Goal: Obtain resource: Download file/media

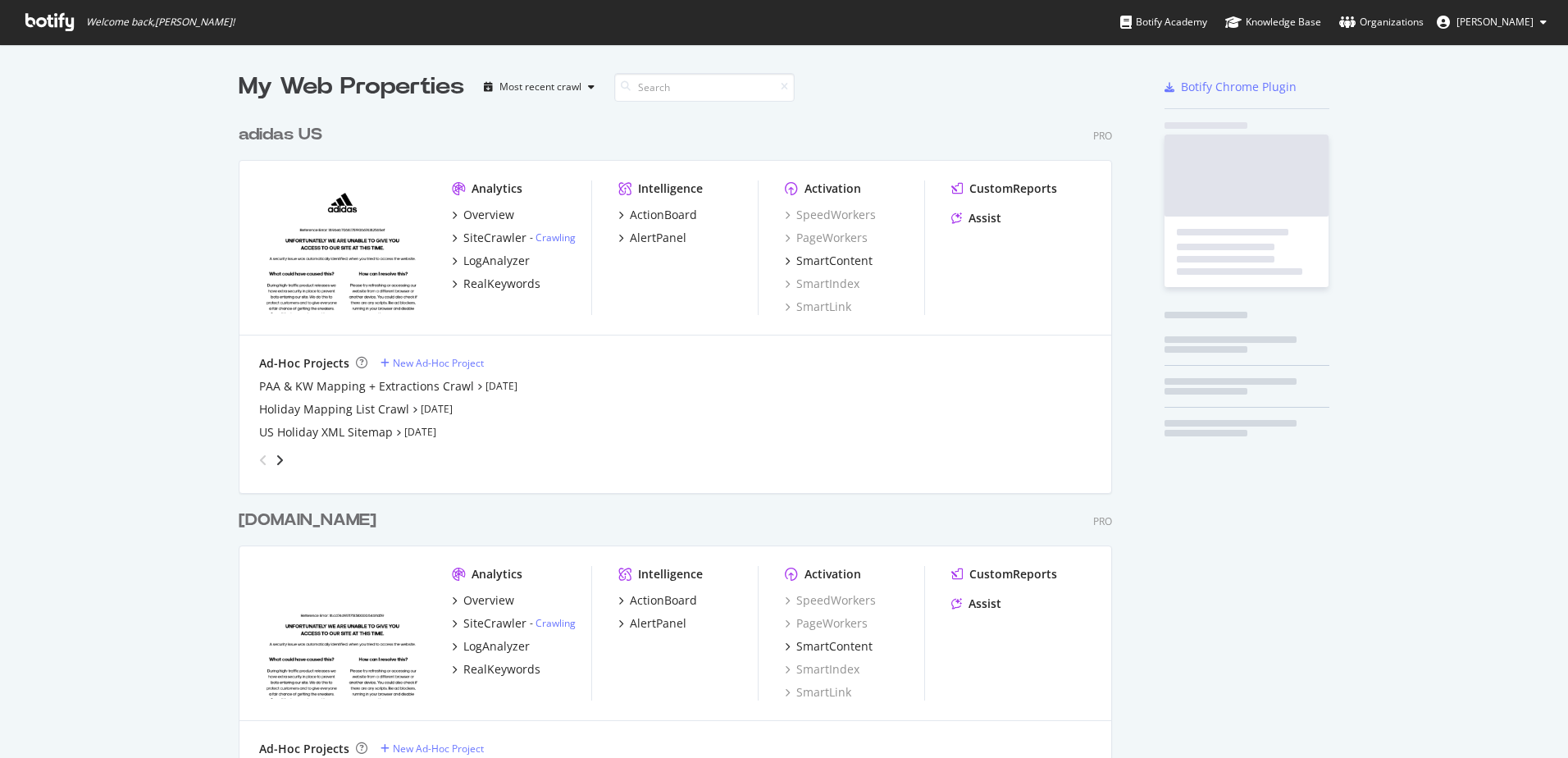
scroll to position [745, 1544]
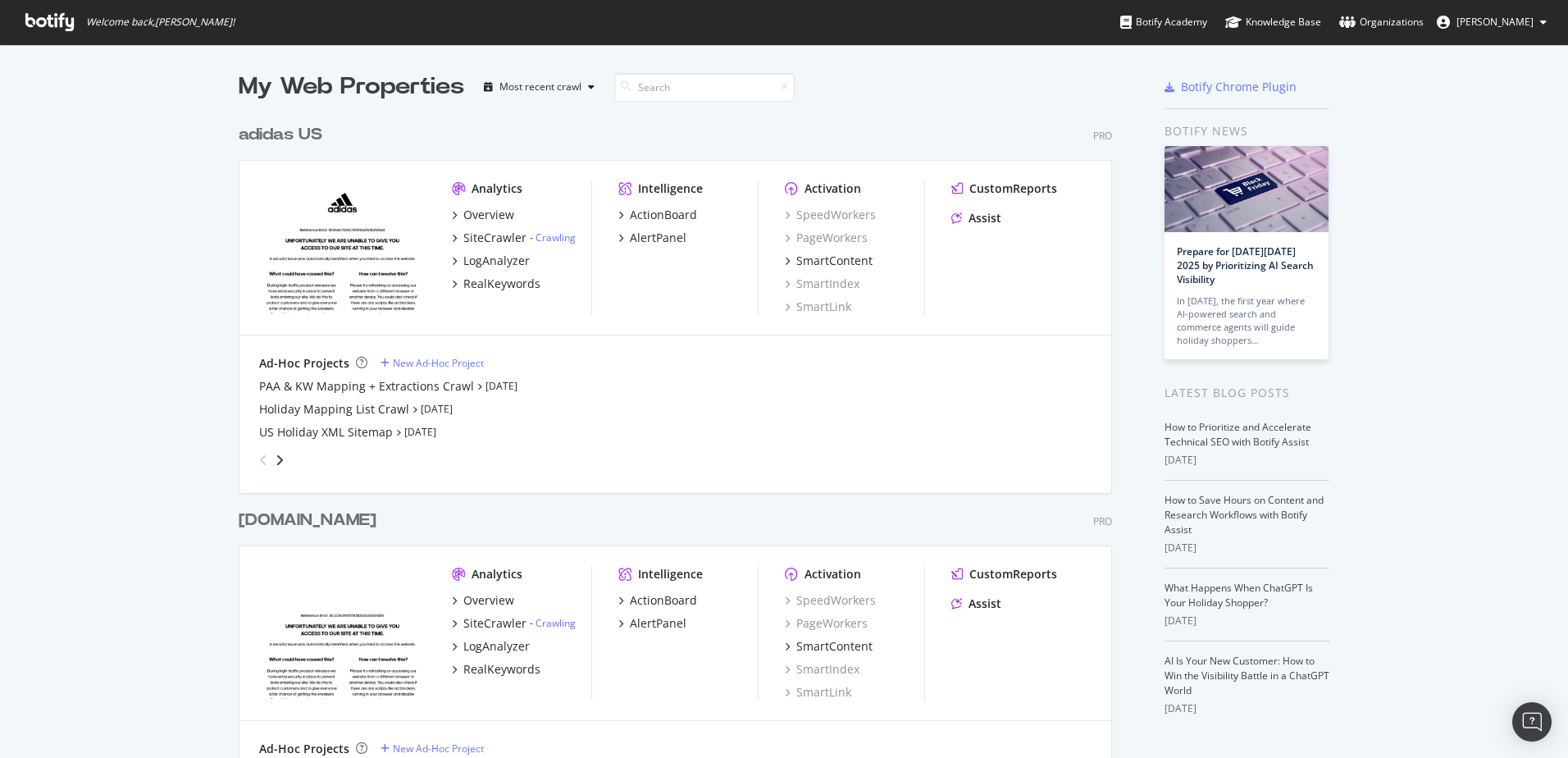
click at [282, 138] on div "adidas US" at bounding box center [280, 135] width 84 height 24
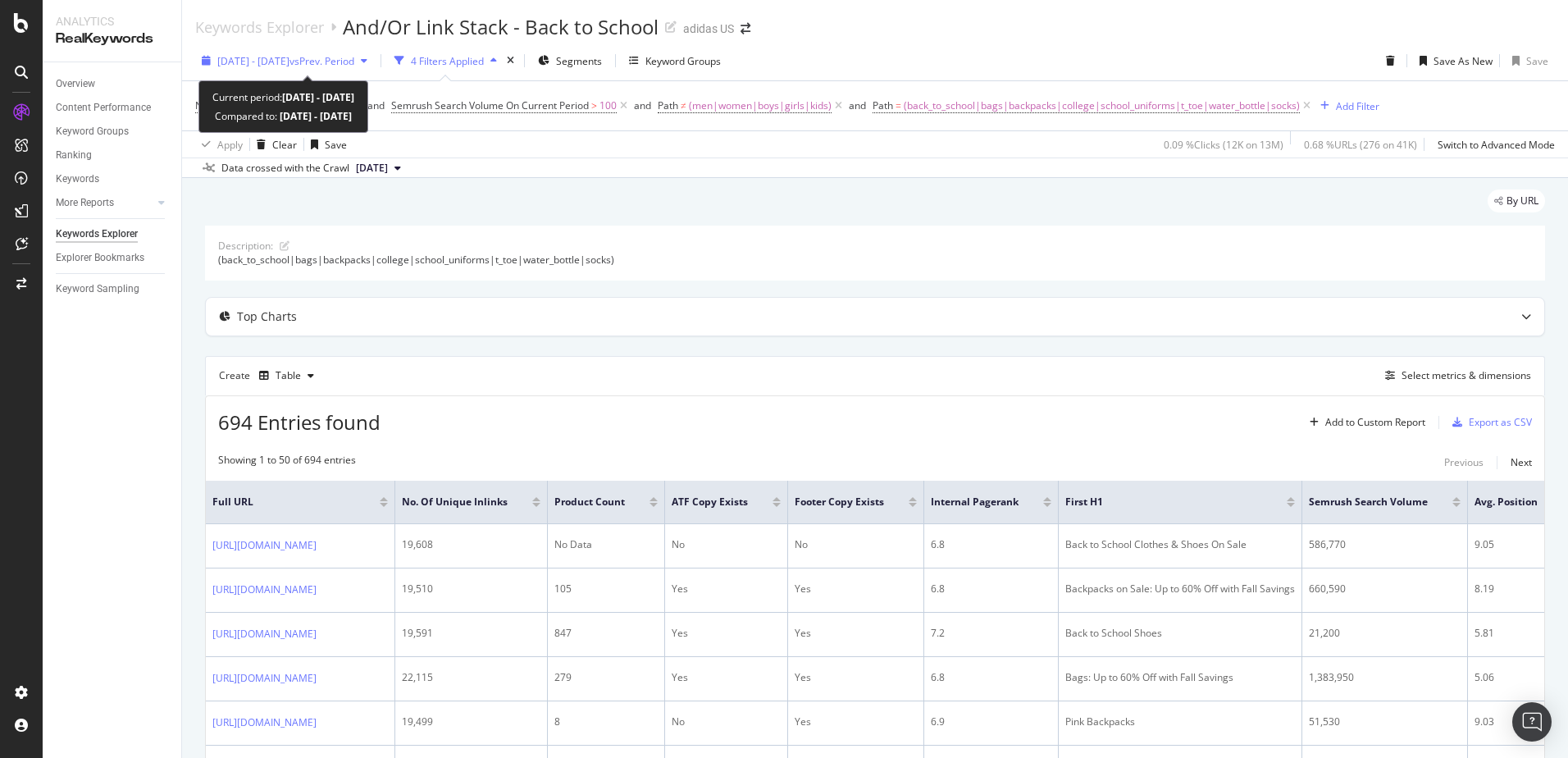
click at [289, 63] on span "2024 Aug. 1st - Sep. 30th" at bounding box center [253, 61] width 72 height 14
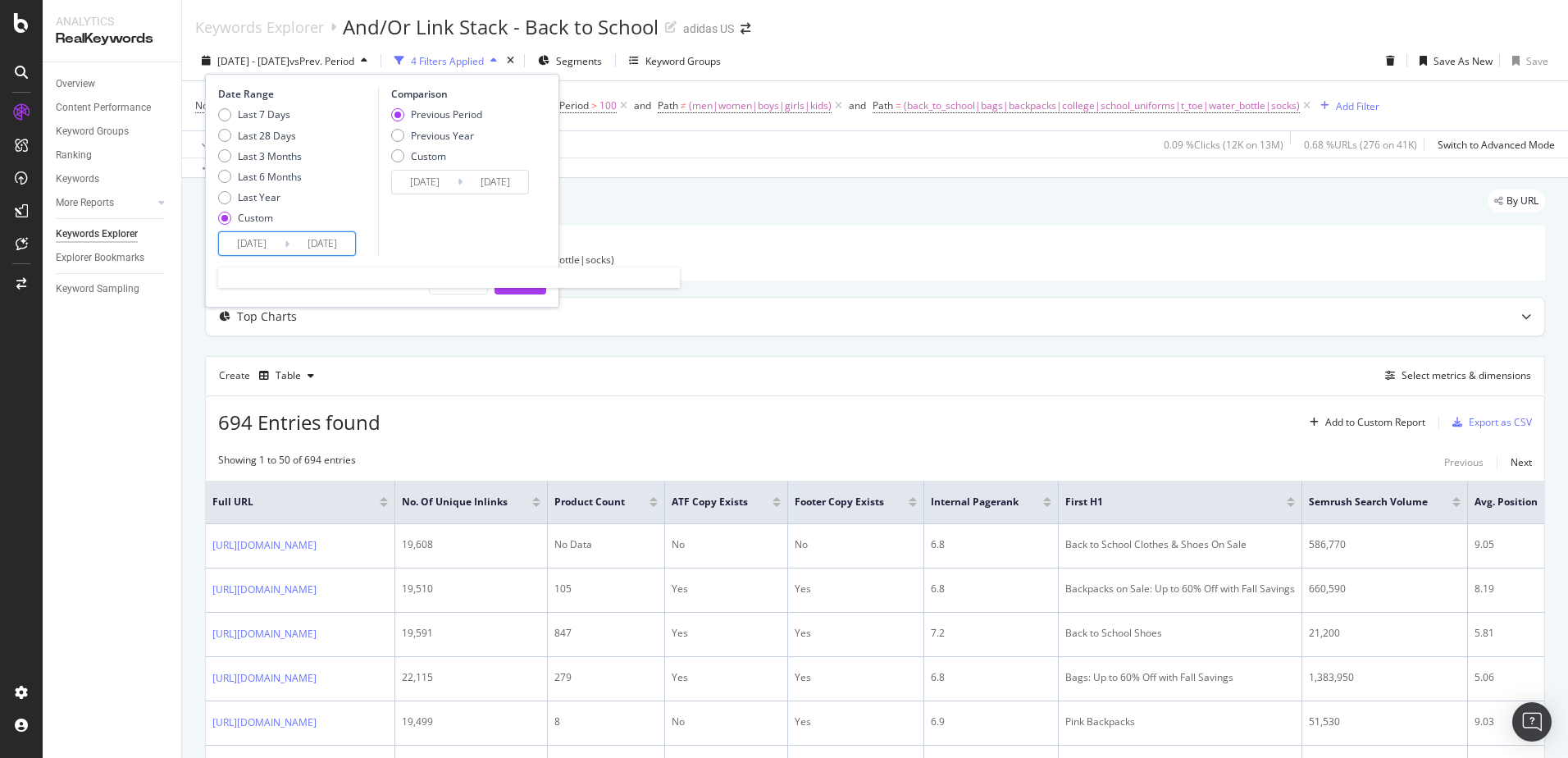
click at [250, 244] on input "2024/08/01" at bounding box center [252, 244] width 66 height 23
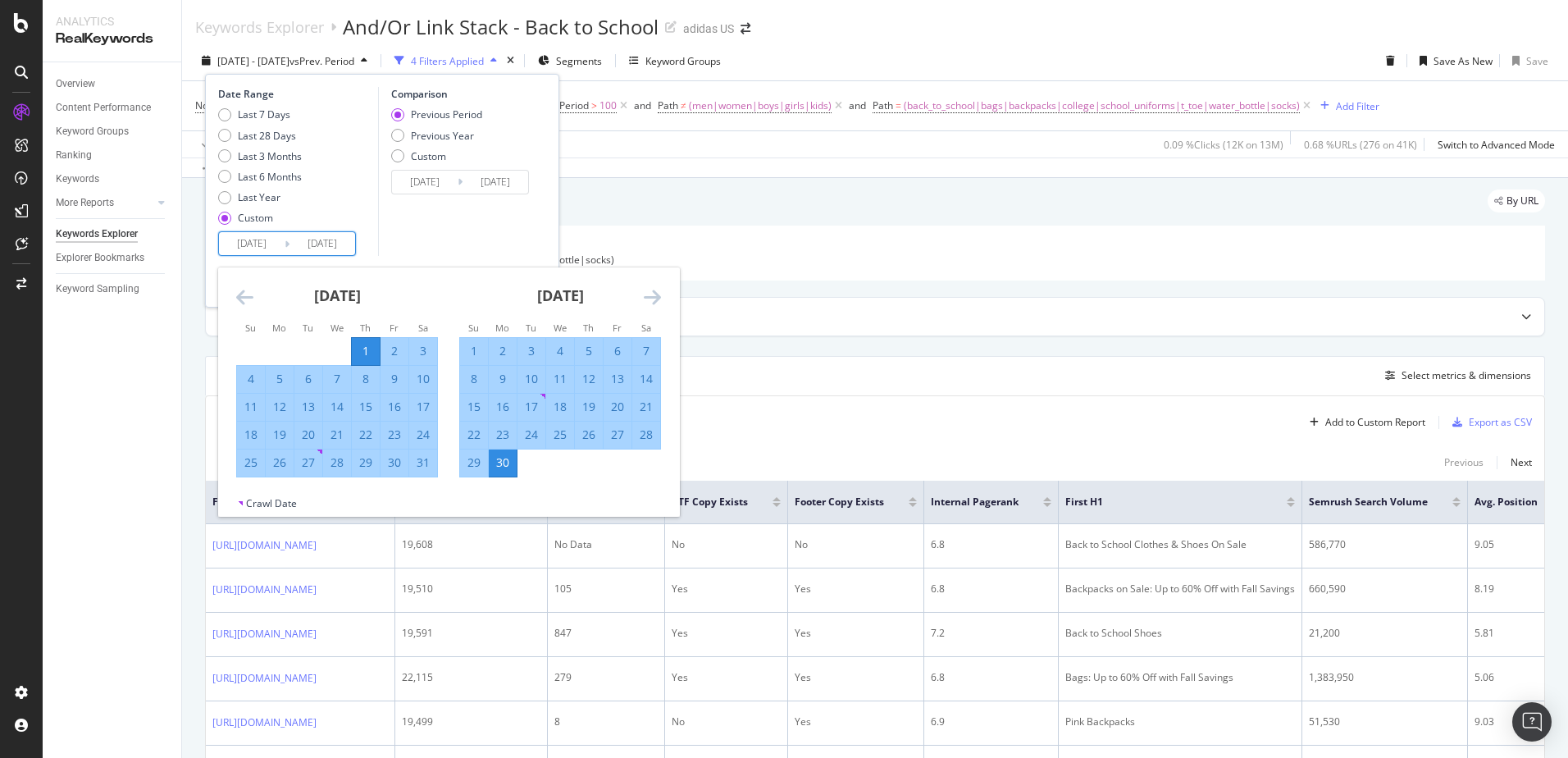
click at [639, 296] on div "September 2024" at bounding box center [559, 302] width 202 height 69
click at [649, 297] on icon "Move forward to switch to the next month." at bounding box center [653, 297] width 17 height 19
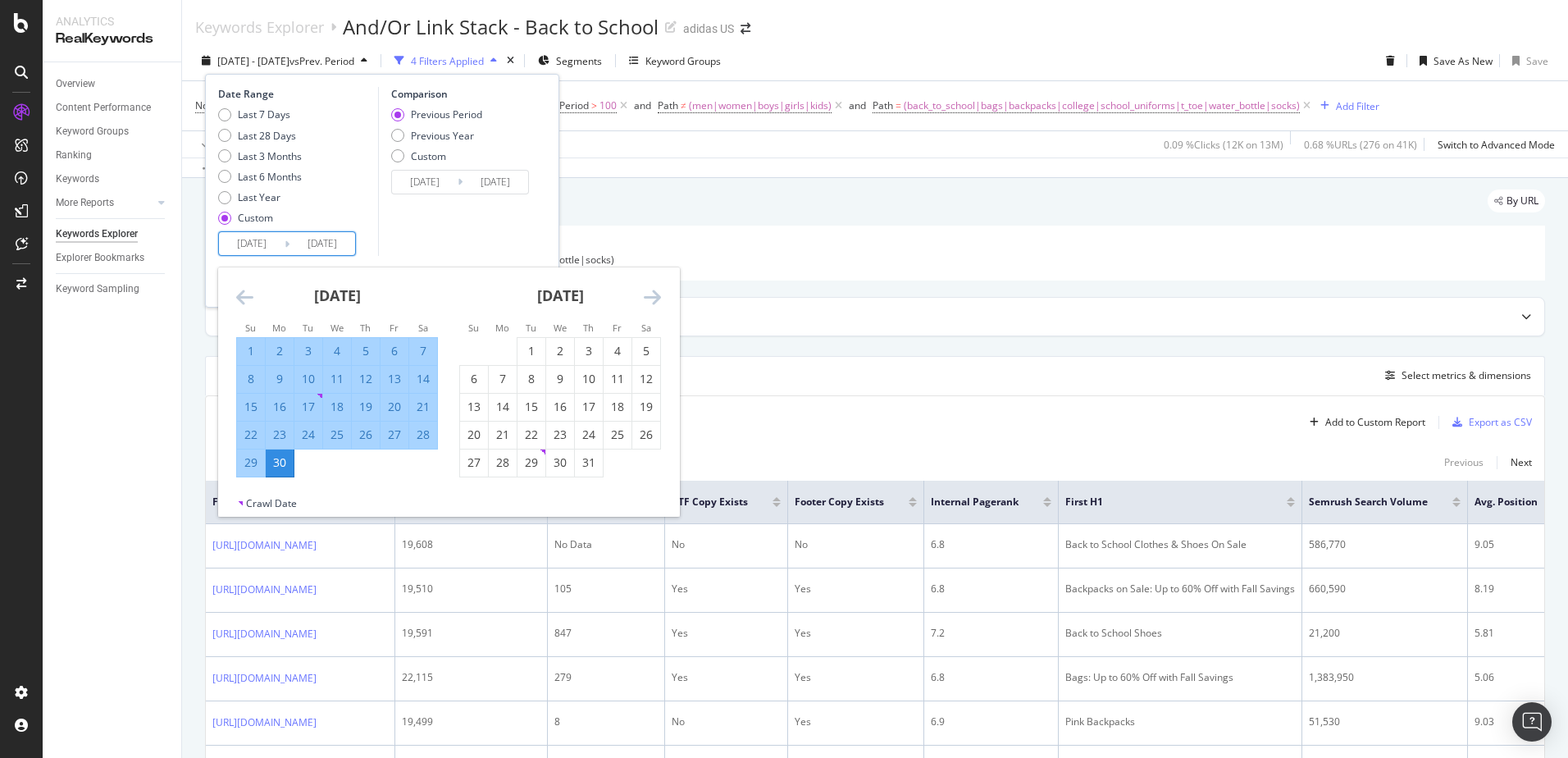
click at [656, 292] on icon "Move forward to switch to the next month." at bounding box center [653, 297] width 17 height 19
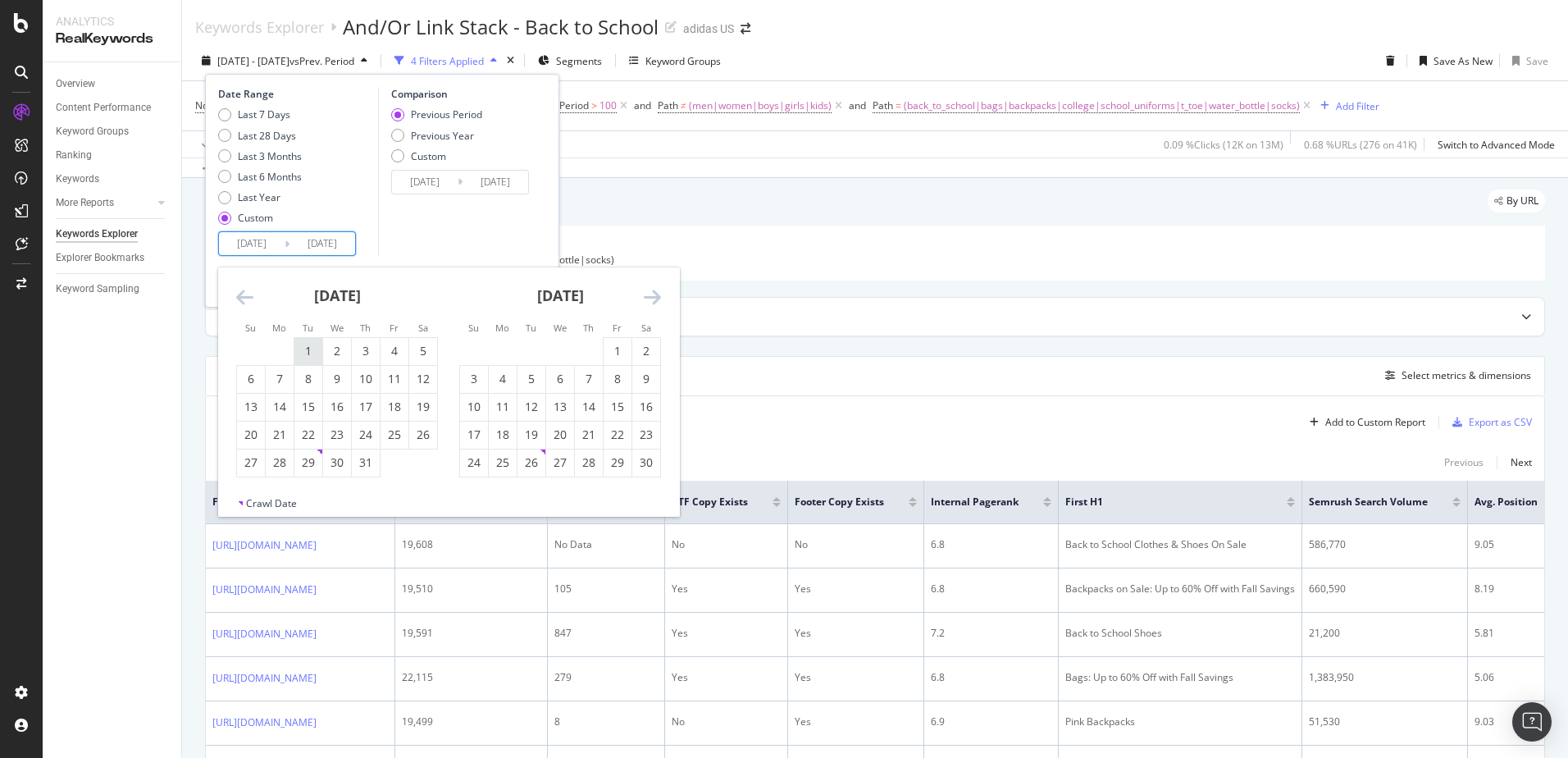
click at [304, 359] on div "1" at bounding box center [308, 351] width 28 height 27
type input "2024/10/01"
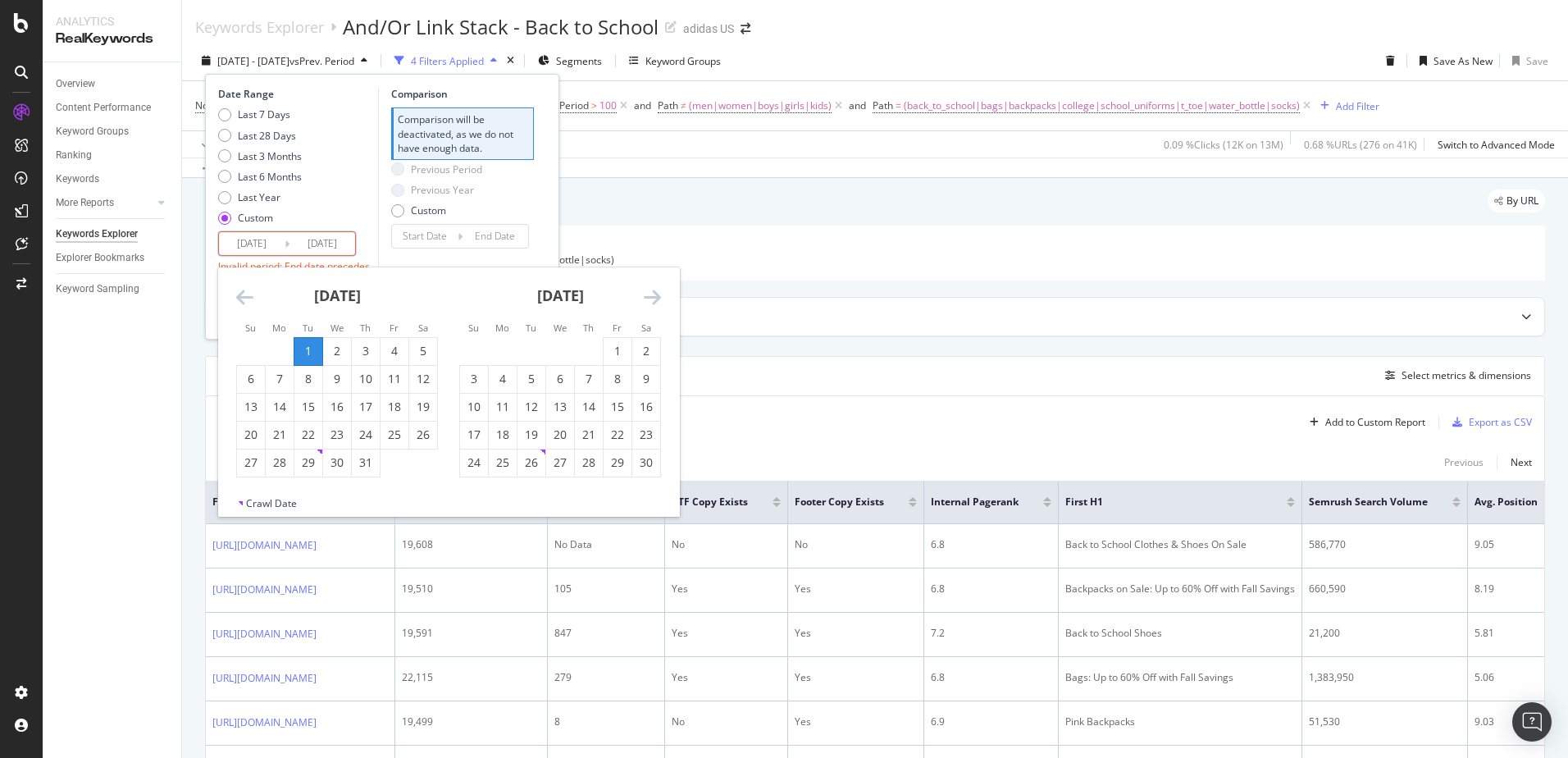
click at [647, 297] on icon "Move forward to switch to the next month." at bounding box center [653, 297] width 17 height 19
click at [530, 464] on div "31" at bounding box center [531, 462] width 28 height 16
type input "2024/12/31"
type input "2024/07/01"
type input "2024/09/30"
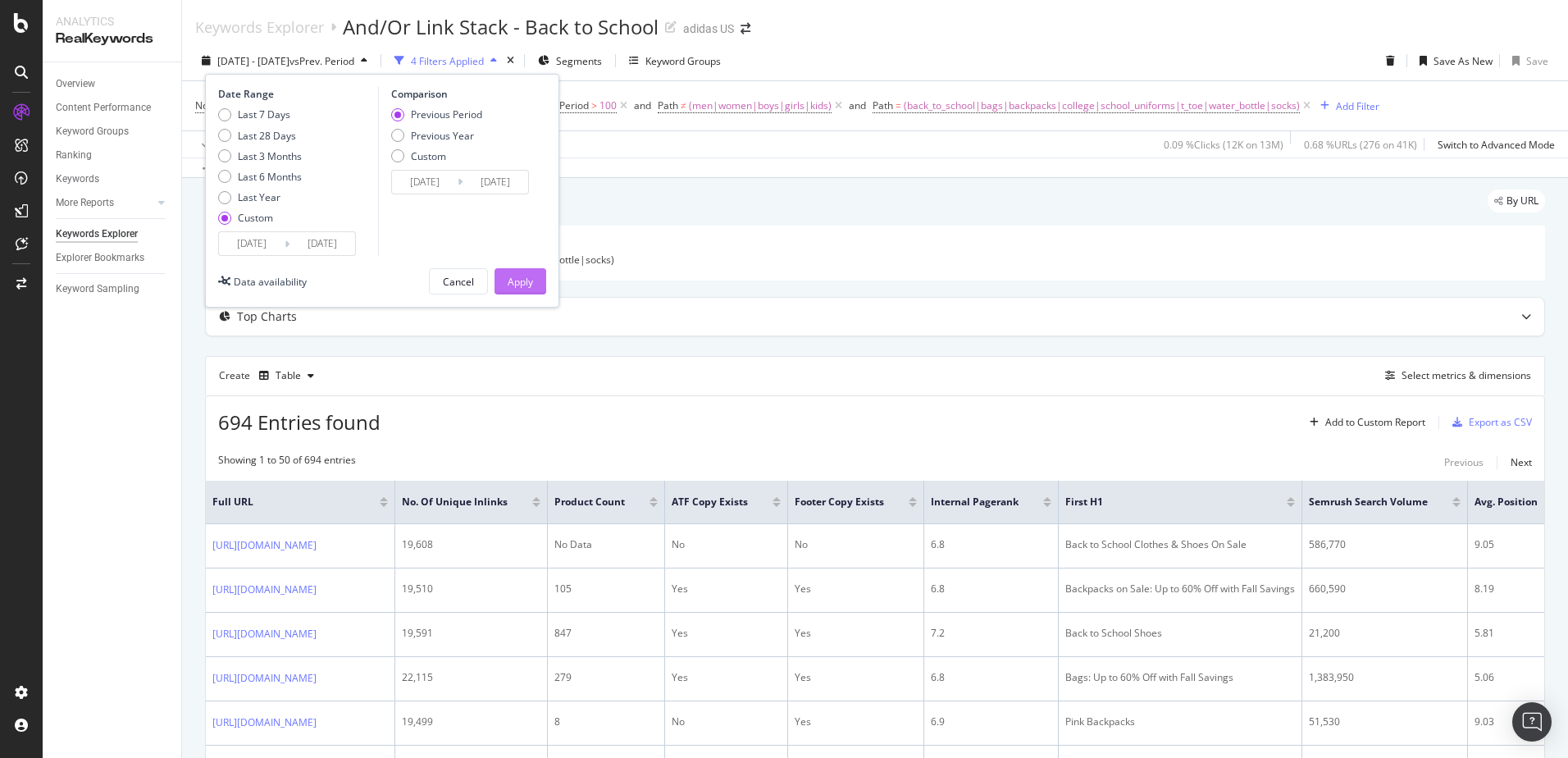
click at [511, 278] on div "Apply" at bounding box center [520, 282] width 25 height 14
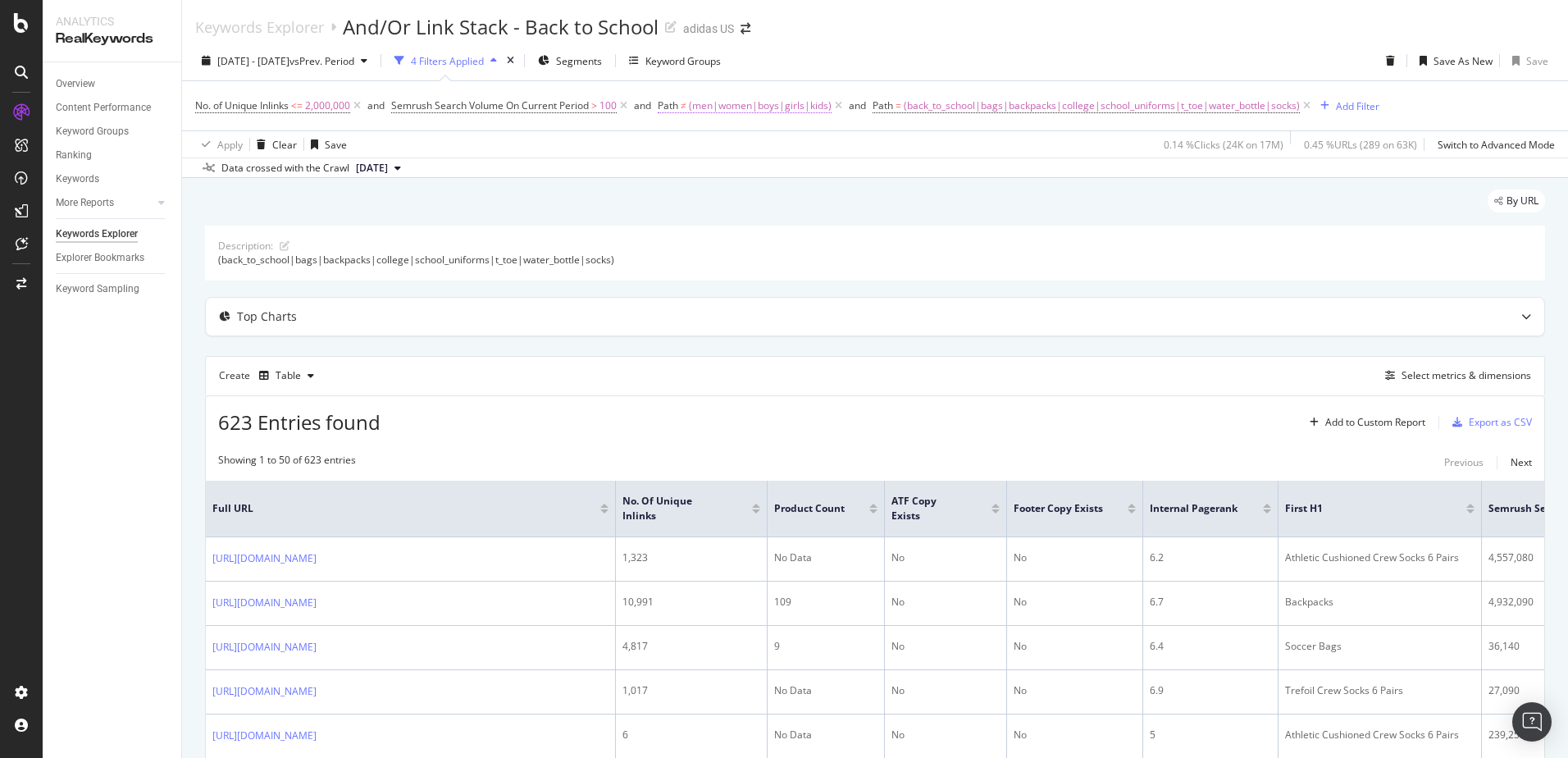
click at [732, 102] on span "(men|women|boys|girls|kids)" at bounding box center [760, 106] width 143 height 23
click at [716, 147] on span "Doesn't match regex" at bounding box center [723, 144] width 95 height 14
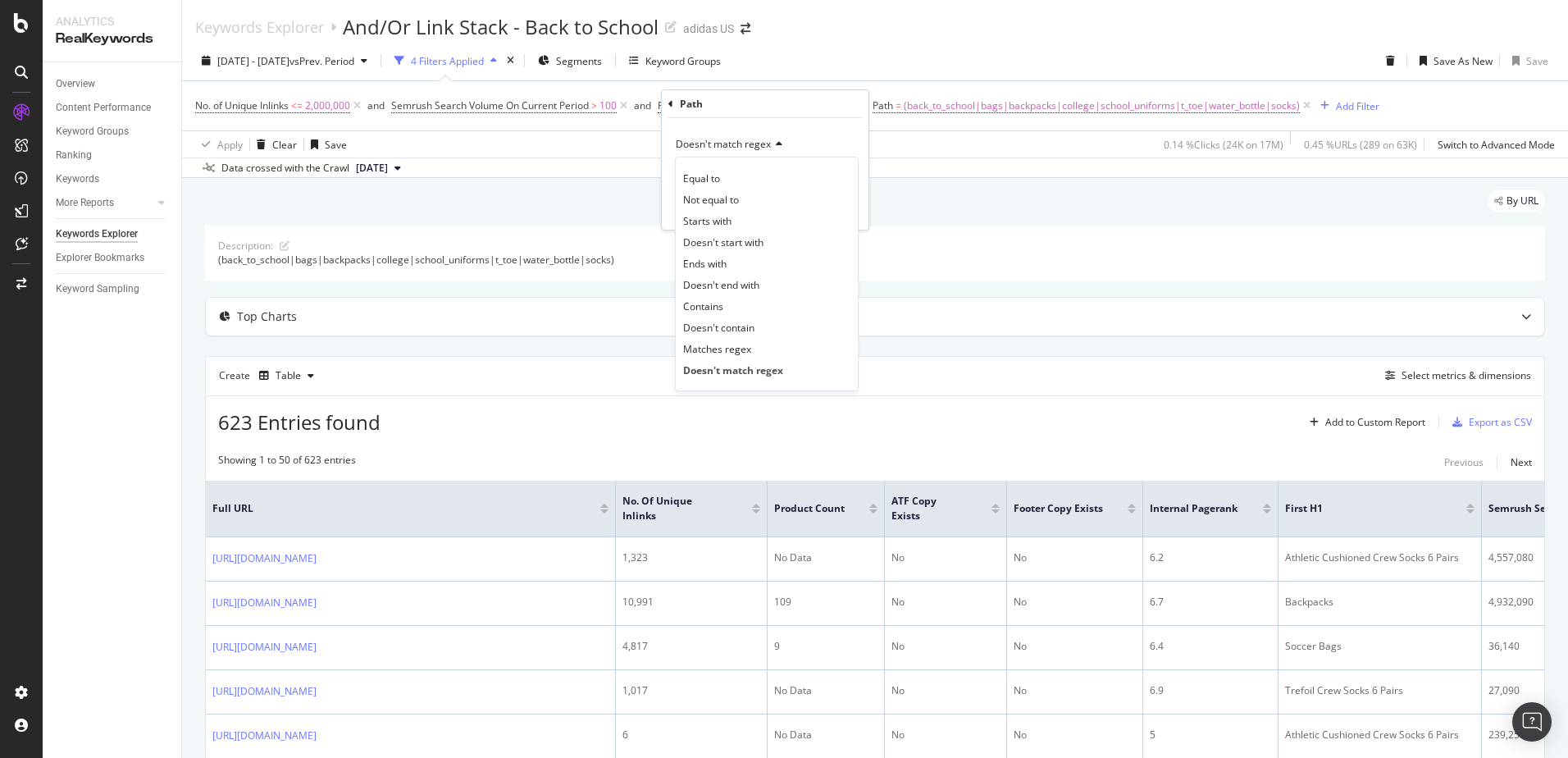
click at [825, 132] on div "Doesn't match regex" at bounding box center [765, 144] width 180 height 26
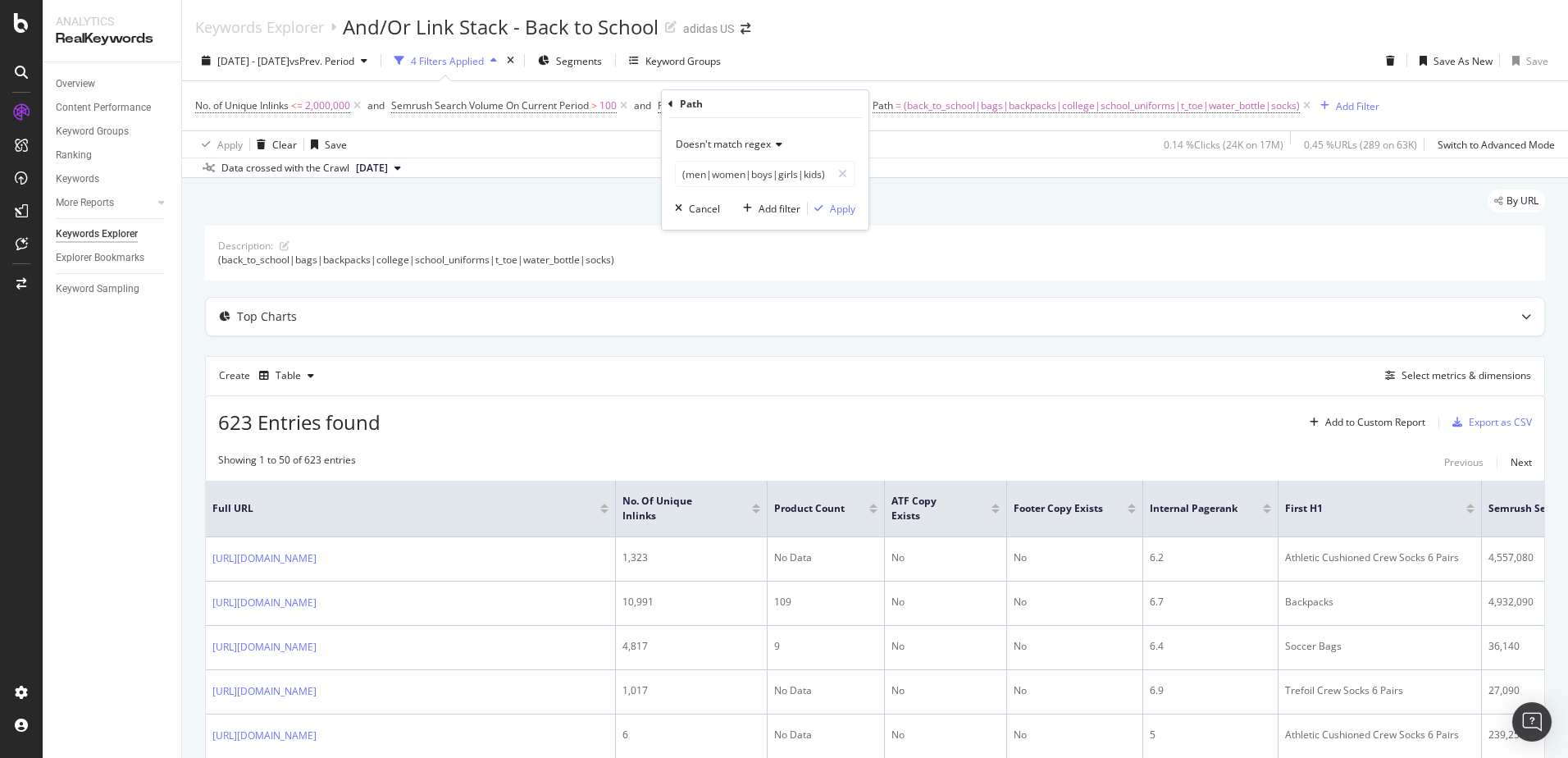
click at [731, 144] on span "Doesn't match regex" at bounding box center [723, 144] width 95 height 14
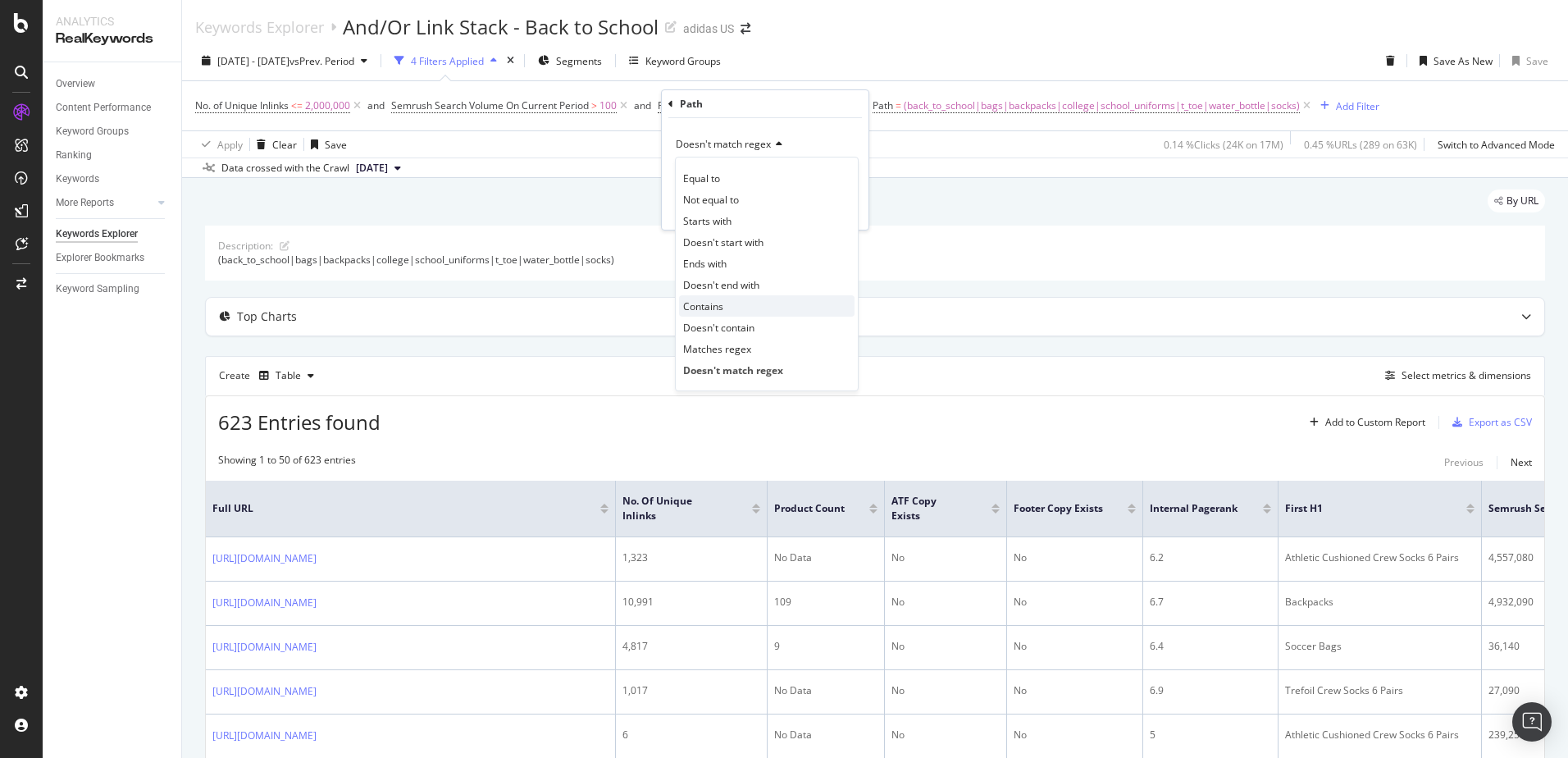
click at [738, 304] on div "Contains" at bounding box center [767, 306] width 176 height 21
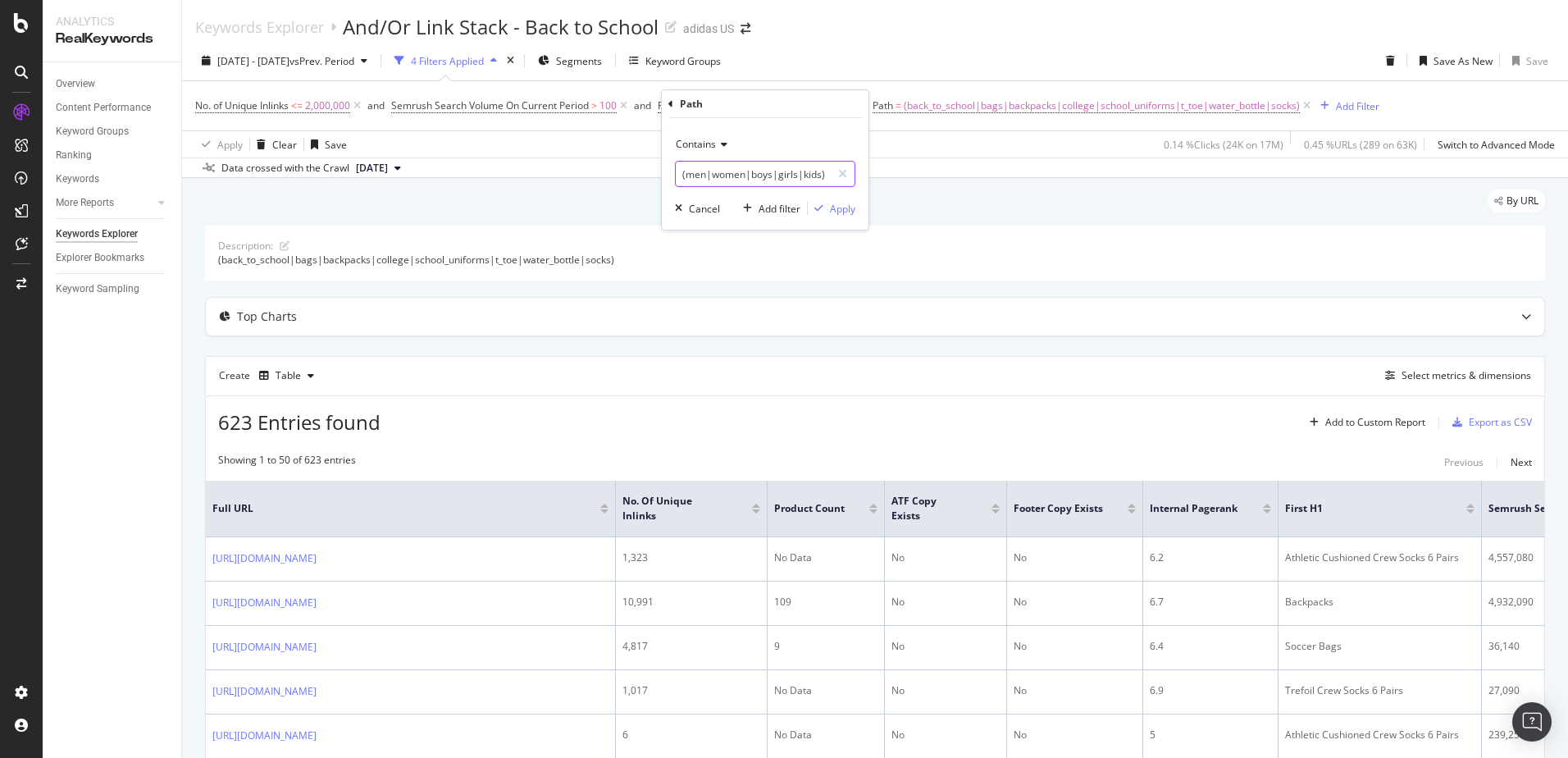
drag, startPoint x: 705, startPoint y: 176, endPoint x: 1030, endPoint y: 129, distance: 328.4
click at [988, 172] on body "Analytics RealKeywords Overview Content Performance Keyword Groups Ranking Keyw…" at bounding box center [784, 379] width 1568 height 758
type input "(men)"
click at [830, 212] on div "Apply" at bounding box center [843, 208] width 25 height 14
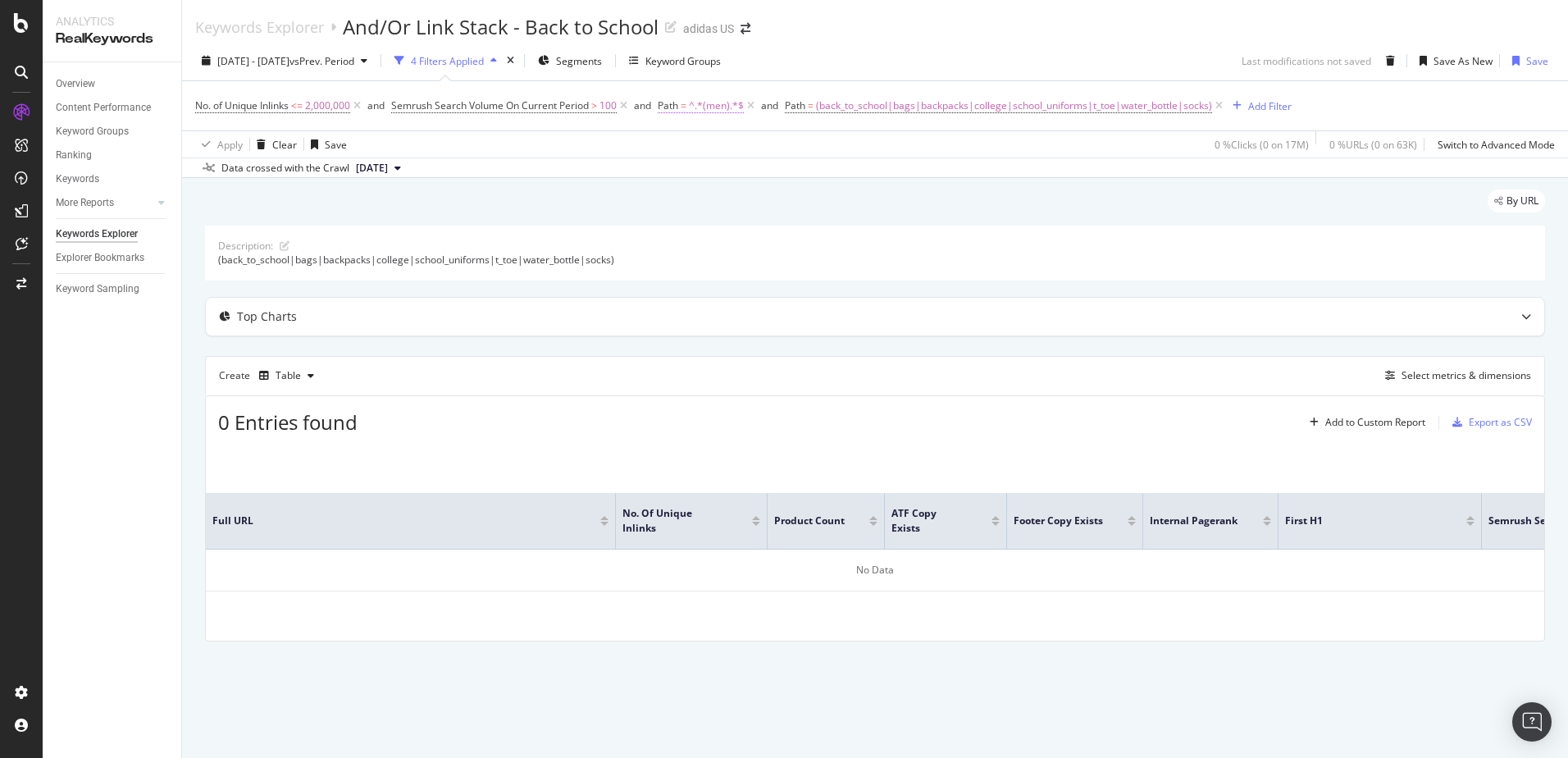
click at [721, 106] on span "^.*(men).*$" at bounding box center [716, 106] width 55 height 23
click at [725, 147] on icon at bounding box center [721, 145] width 12 height 10
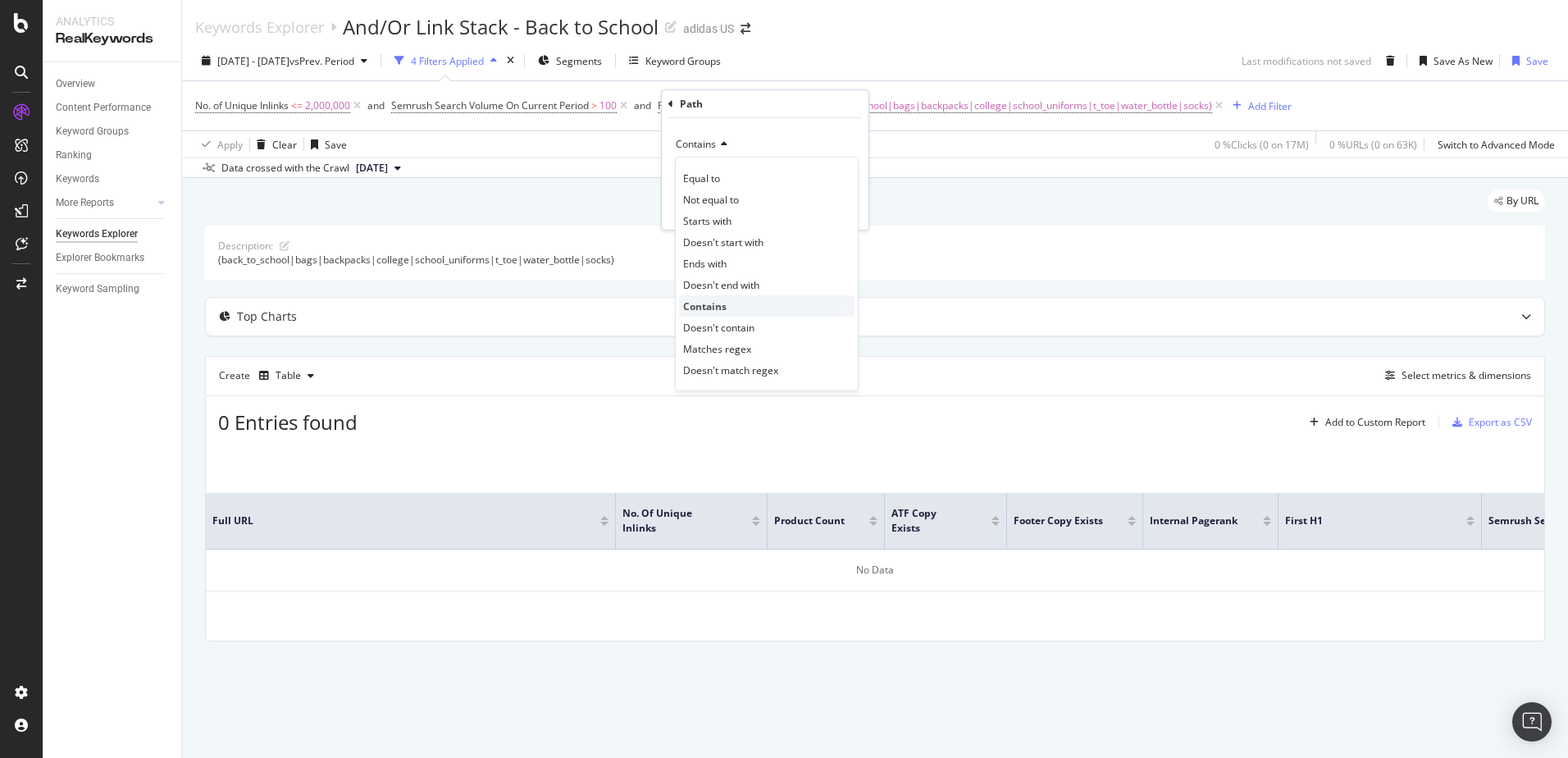
click at [721, 308] on span "Contains" at bounding box center [704, 306] width 43 height 14
click at [739, 174] on input "(men)" at bounding box center [753, 174] width 155 height 26
click at [738, 174] on input "(men)" at bounding box center [753, 174] width 155 height 26
click at [717, 174] on input "(men)" at bounding box center [753, 174] width 155 height 26
click at [683, 176] on input "(men" at bounding box center [753, 174] width 155 height 26
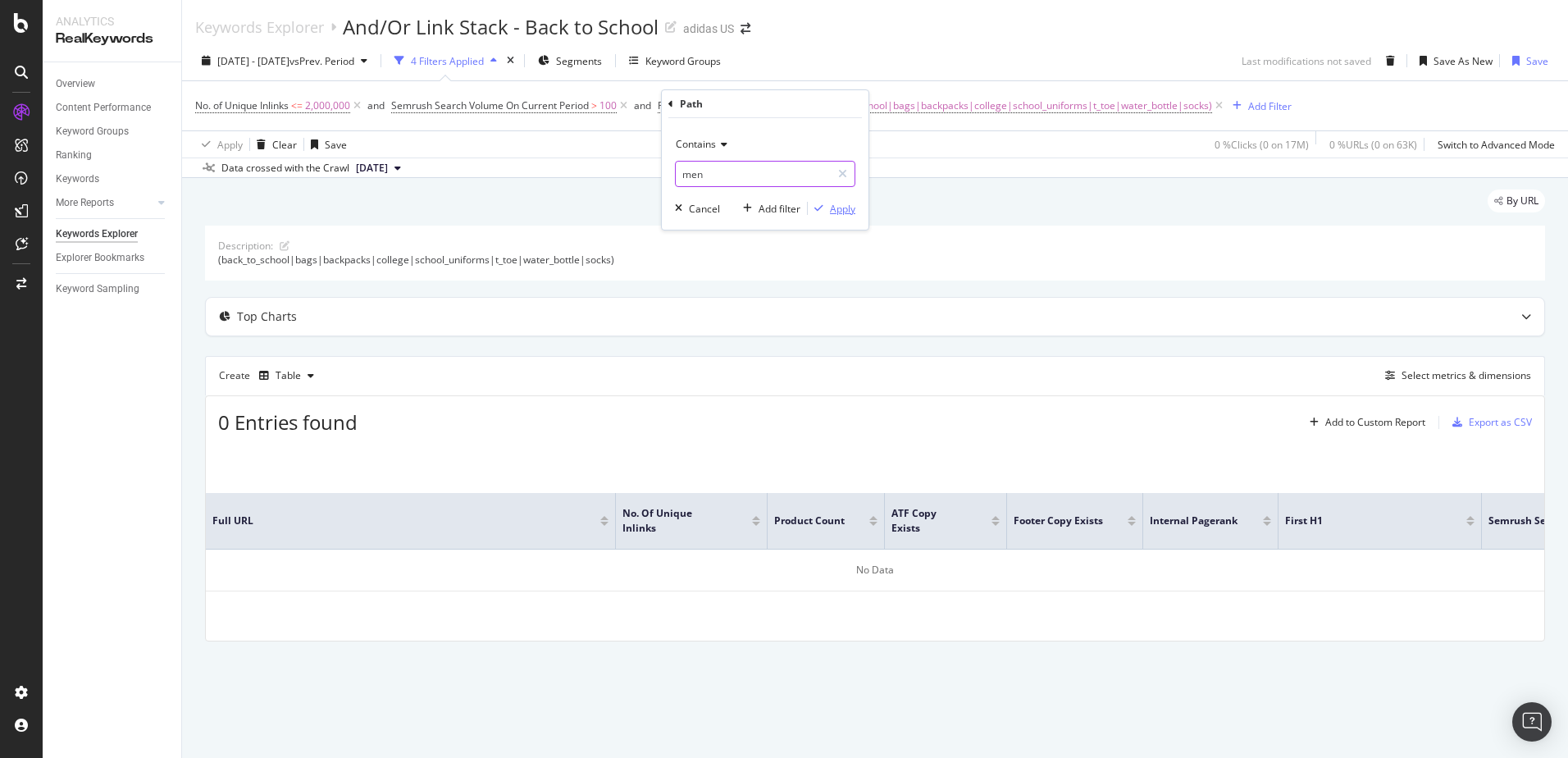
type input "men"
click at [842, 203] on div "Apply" at bounding box center [843, 208] width 25 height 14
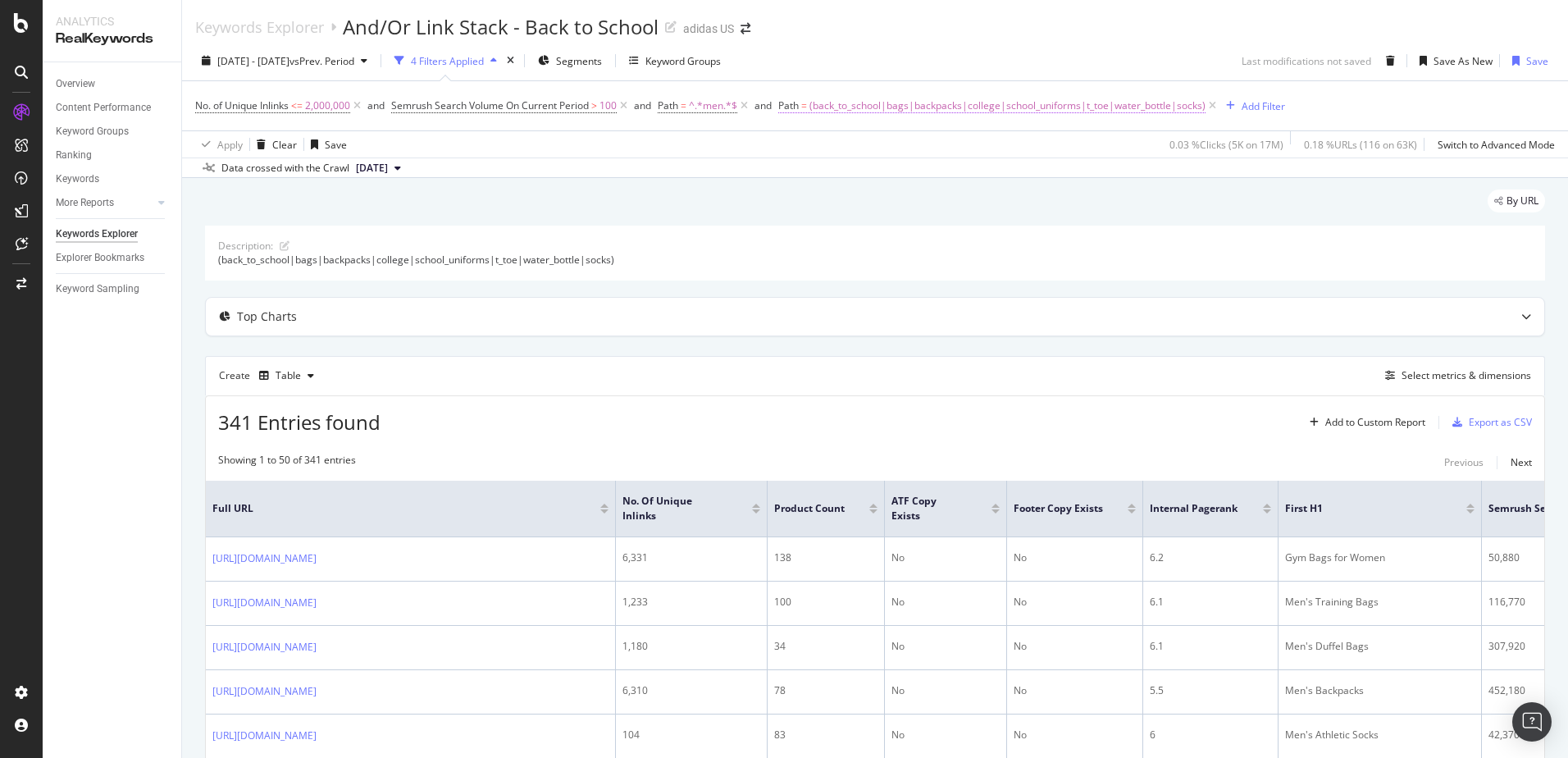
click at [826, 103] on span "(back_to_school|bags|backpacks|college|school_uniforms|t_toe|water_bottle|socks)" at bounding box center [1007, 106] width 396 height 23
type input "(top_gifts|stocking_stuffers|winter|holiday|matching|mini|jacket|under)"
click at [958, 205] on div "Apply" at bounding box center [963, 208] width 25 height 14
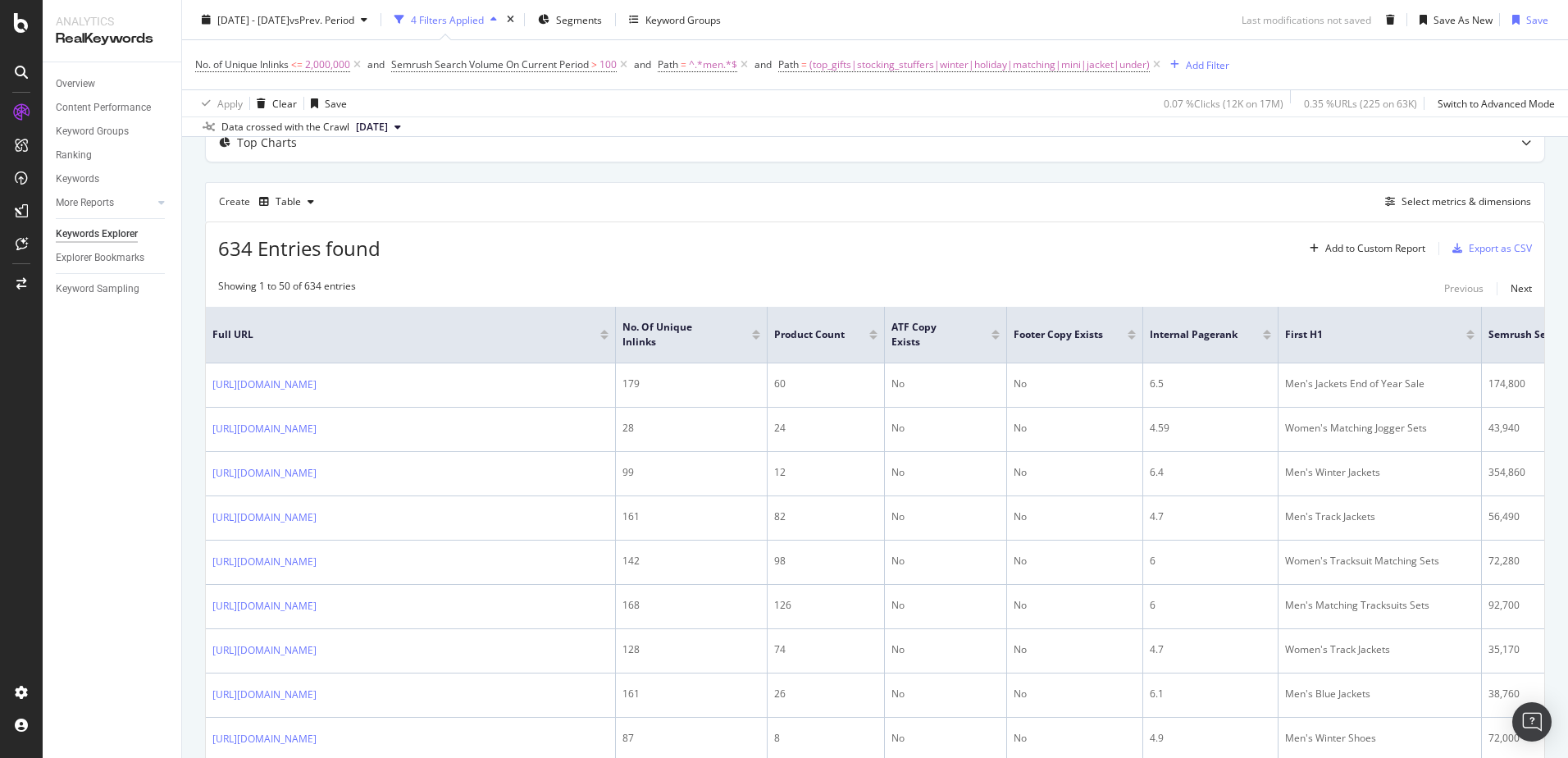
scroll to position [164, 0]
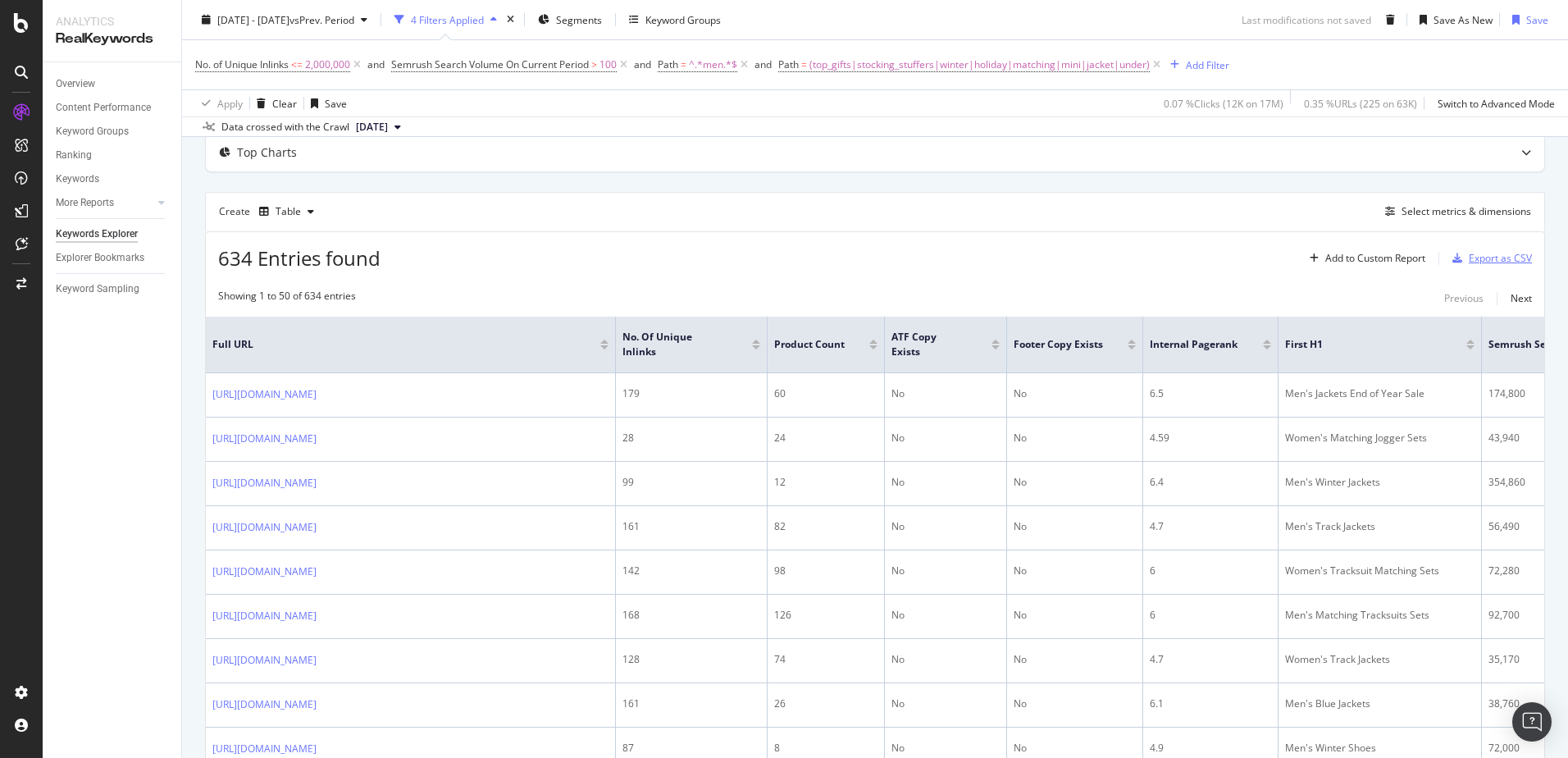
click at [1495, 257] on div "Export as CSV" at bounding box center [1500, 257] width 63 height 14
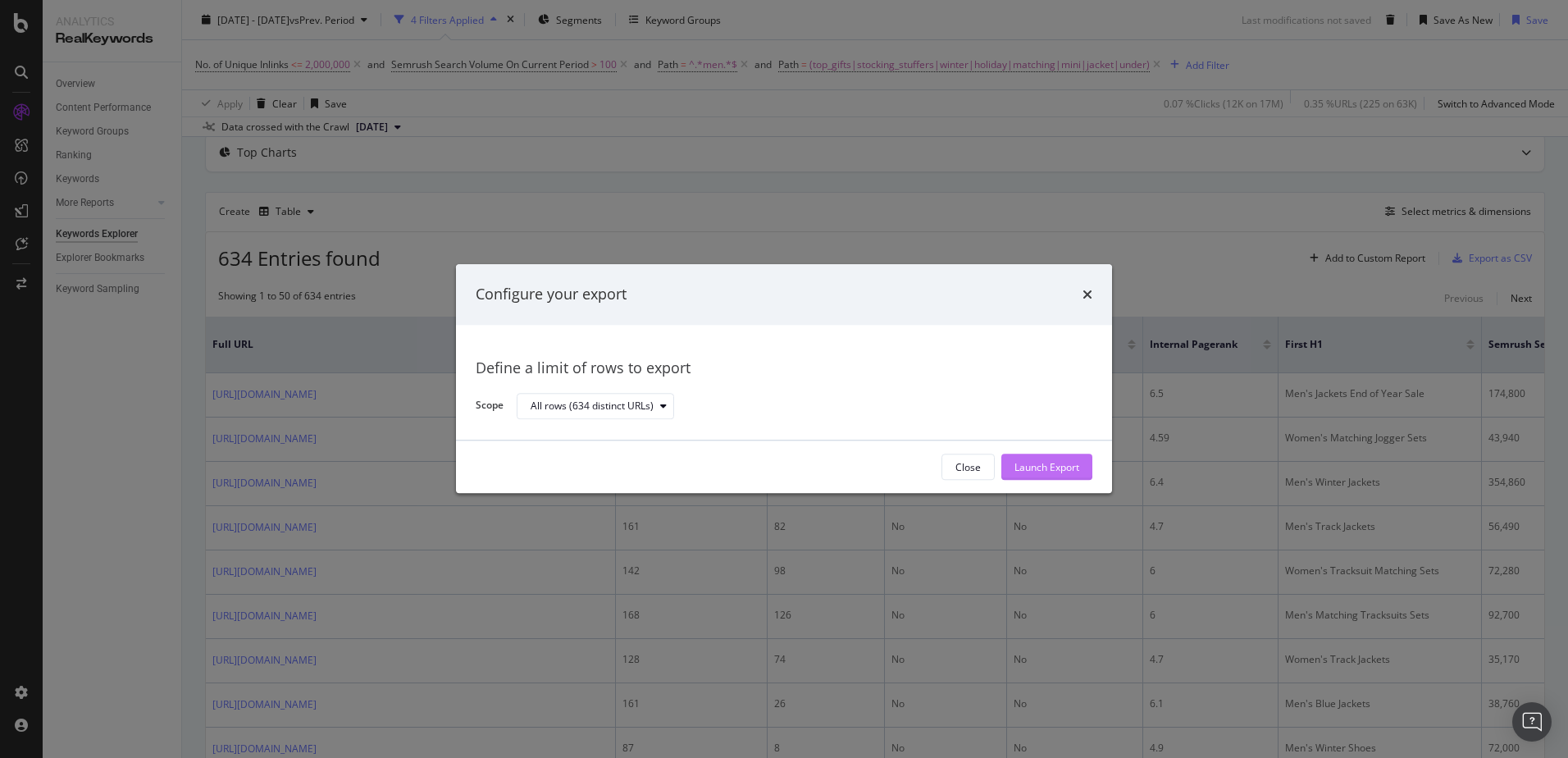
click at [1040, 462] on div "Launch Export" at bounding box center [1046, 467] width 65 height 14
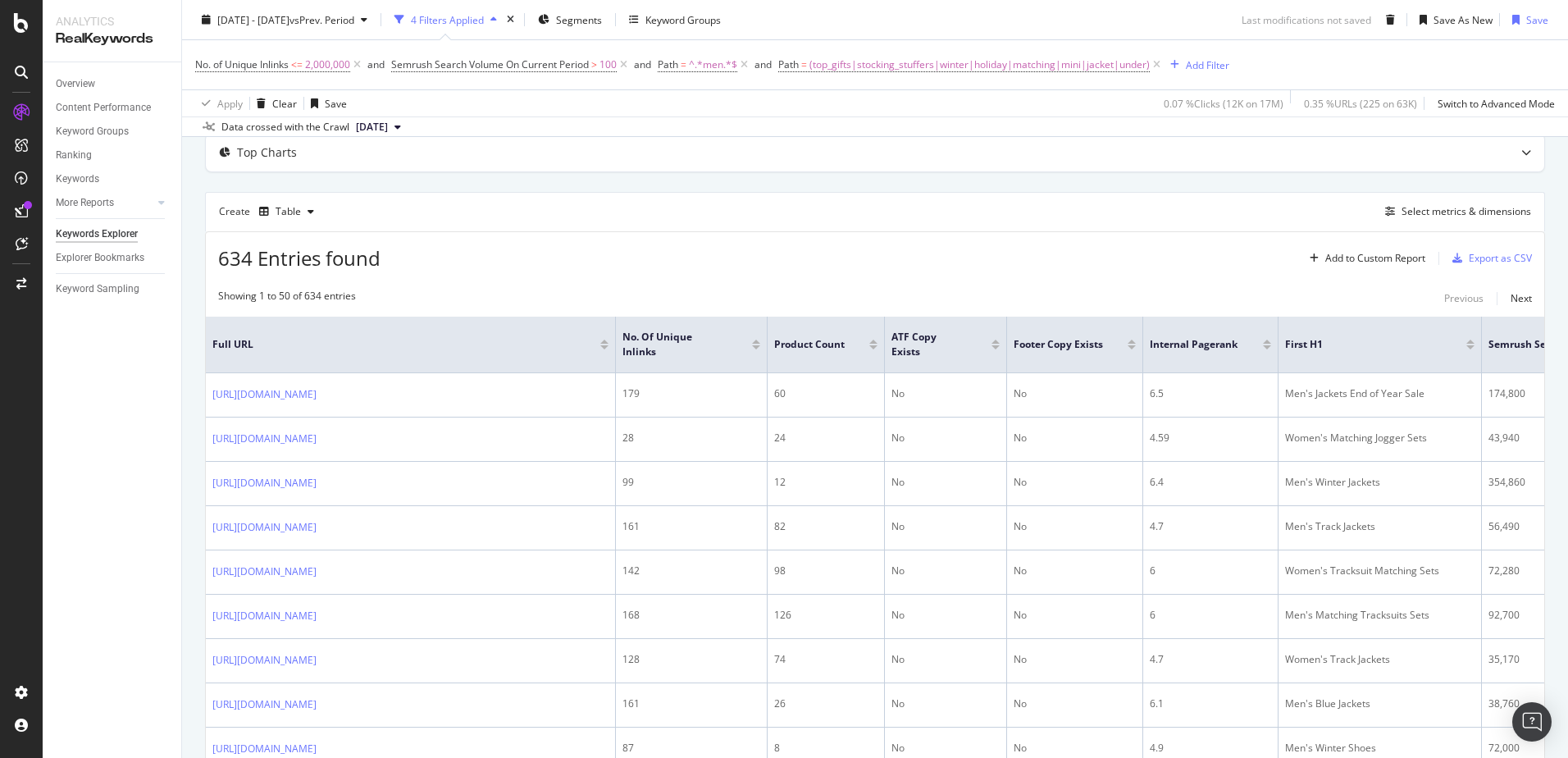
scroll to position [0, 0]
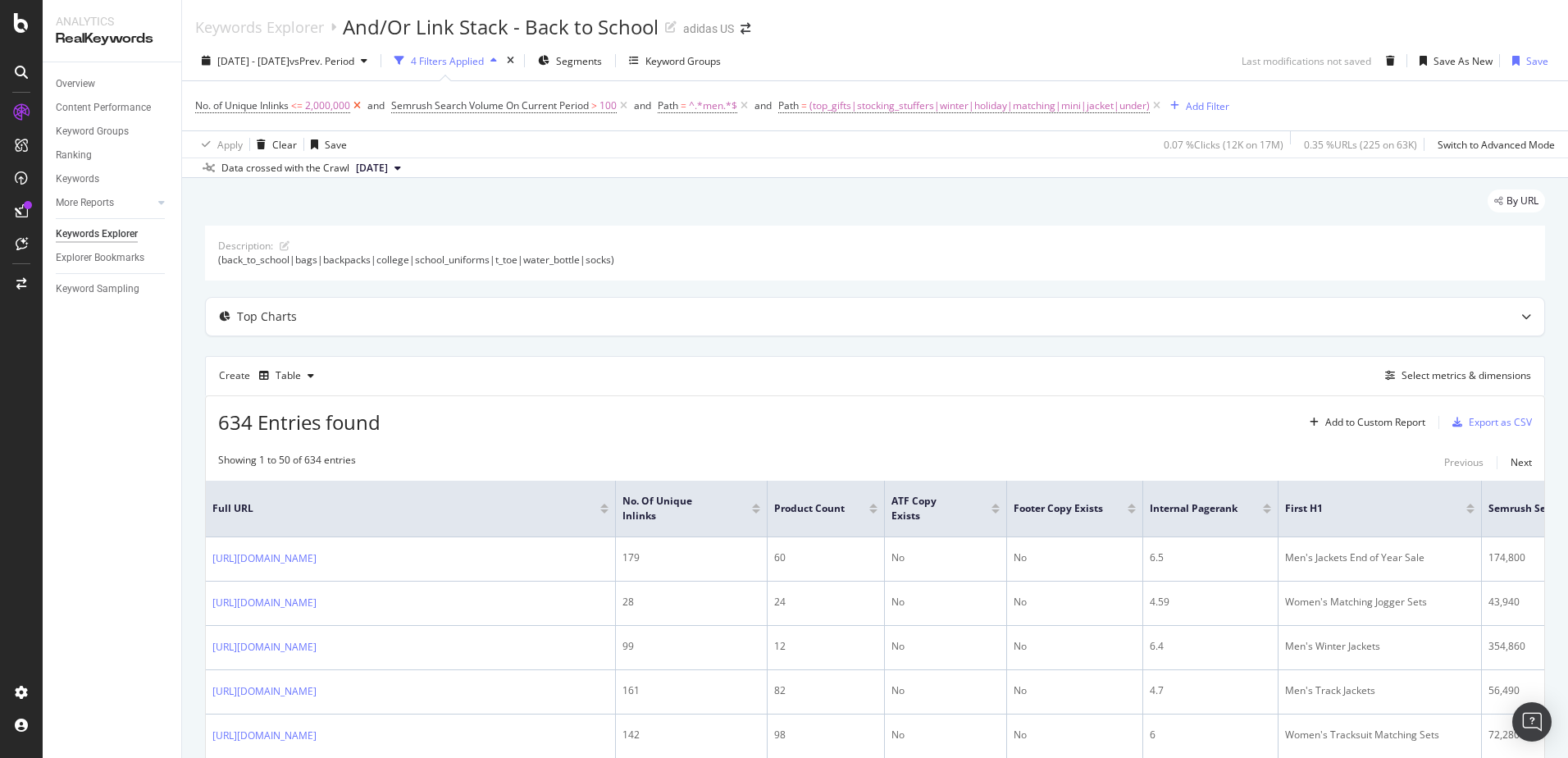
click at [361, 111] on icon at bounding box center [357, 105] width 14 height 16
click at [1498, 424] on div "Export as CSV" at bounding box center [1500, 421] width 63 height 14
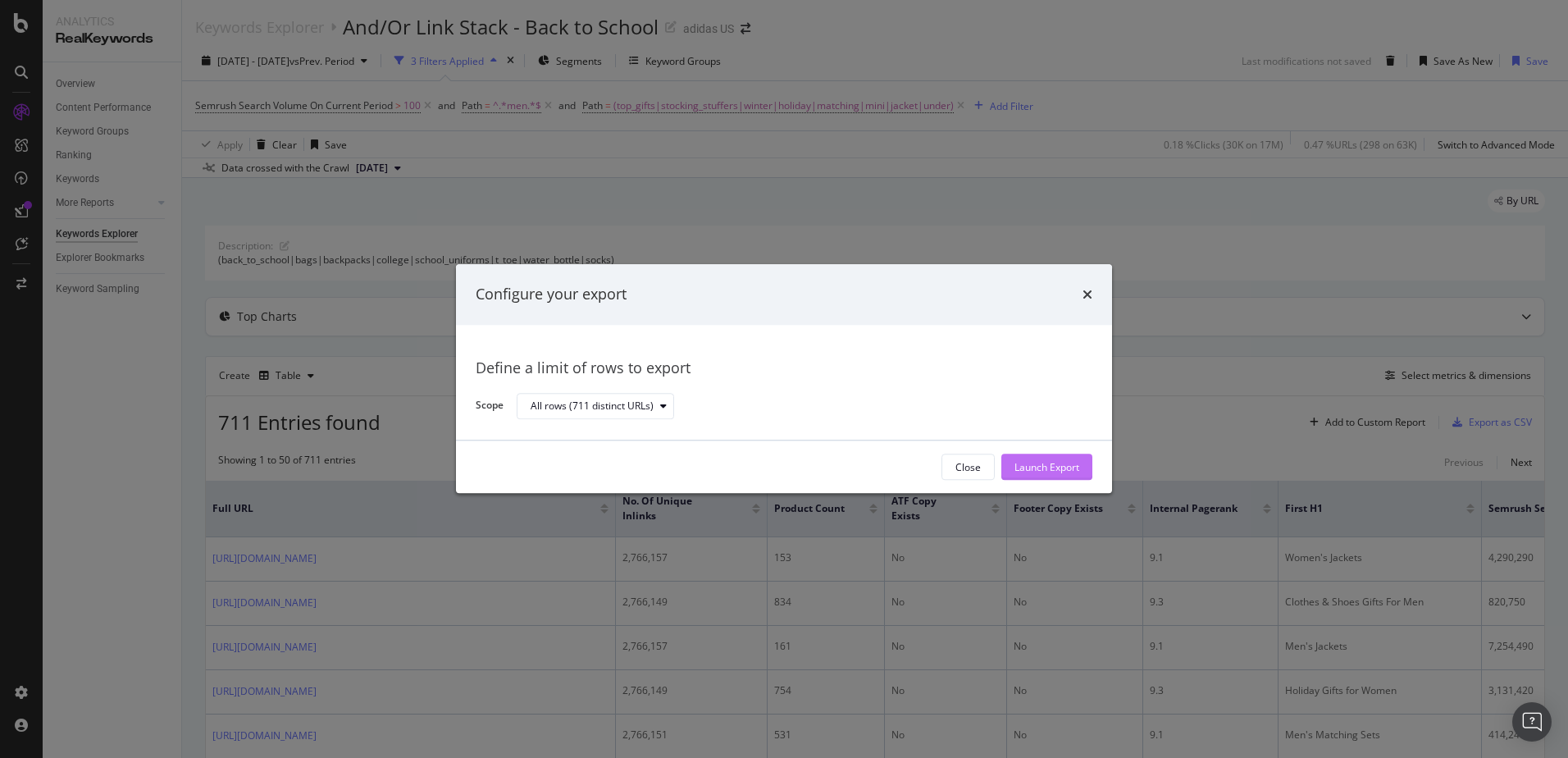
click at [1045, 463] on div "Launch Export" at bounding box center [1046, 467] width 65 height 14
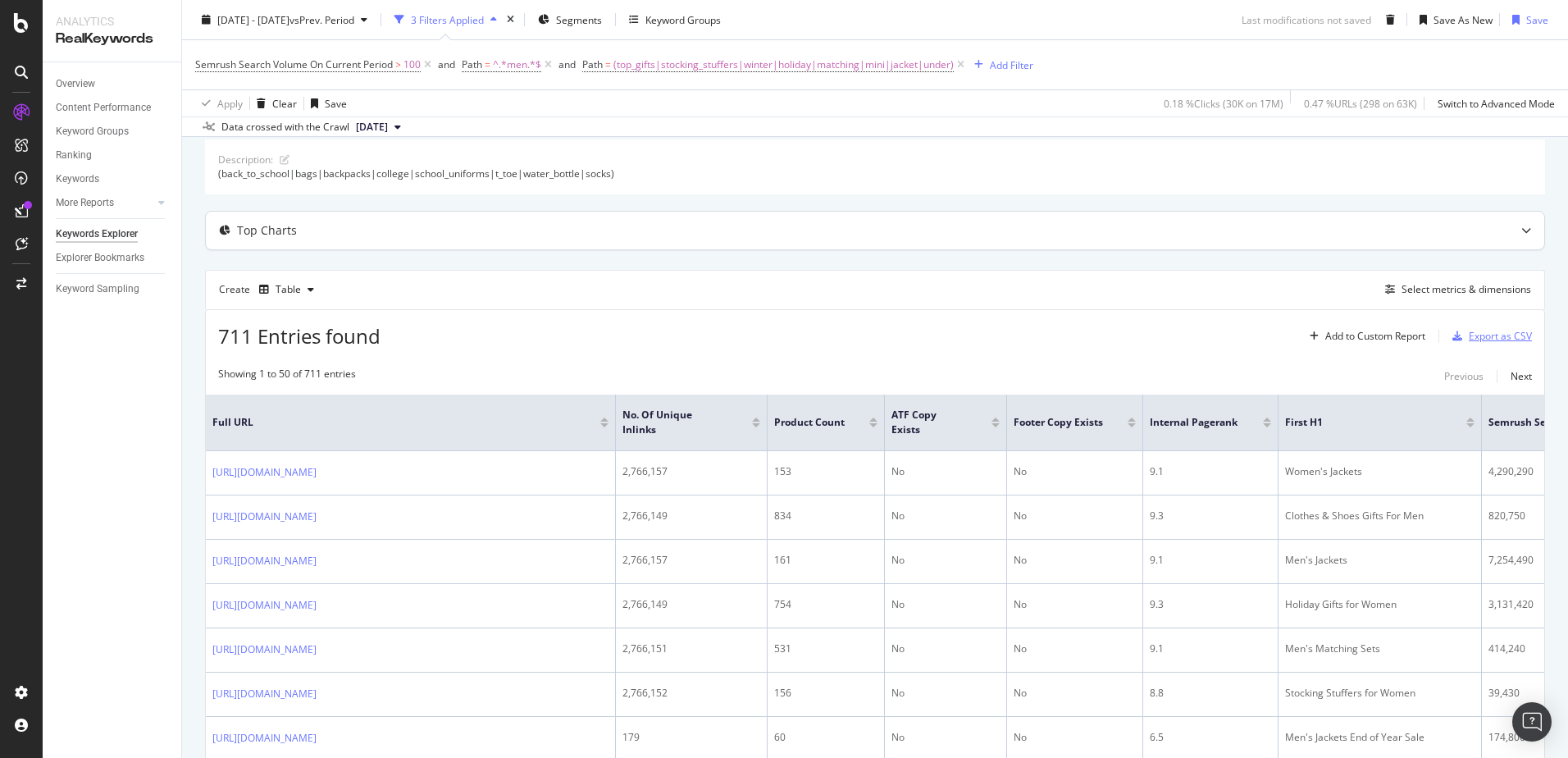
scroll to position [328, 0]
